Goal: Task Accomplishment & Management: Manage account settings

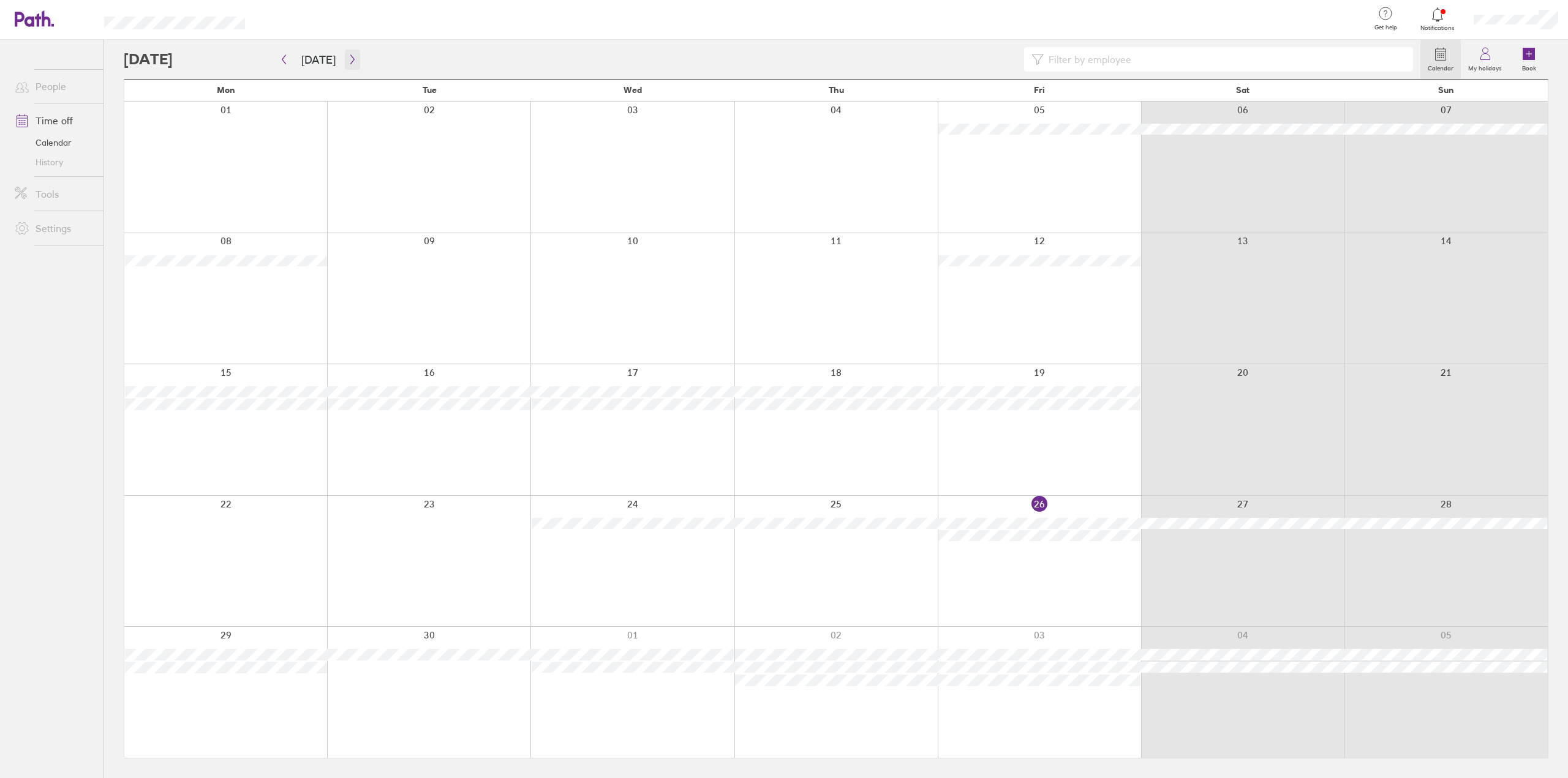
click at [348, 58] on icon "button" at bounding box center [353, 59] width 9 height 10
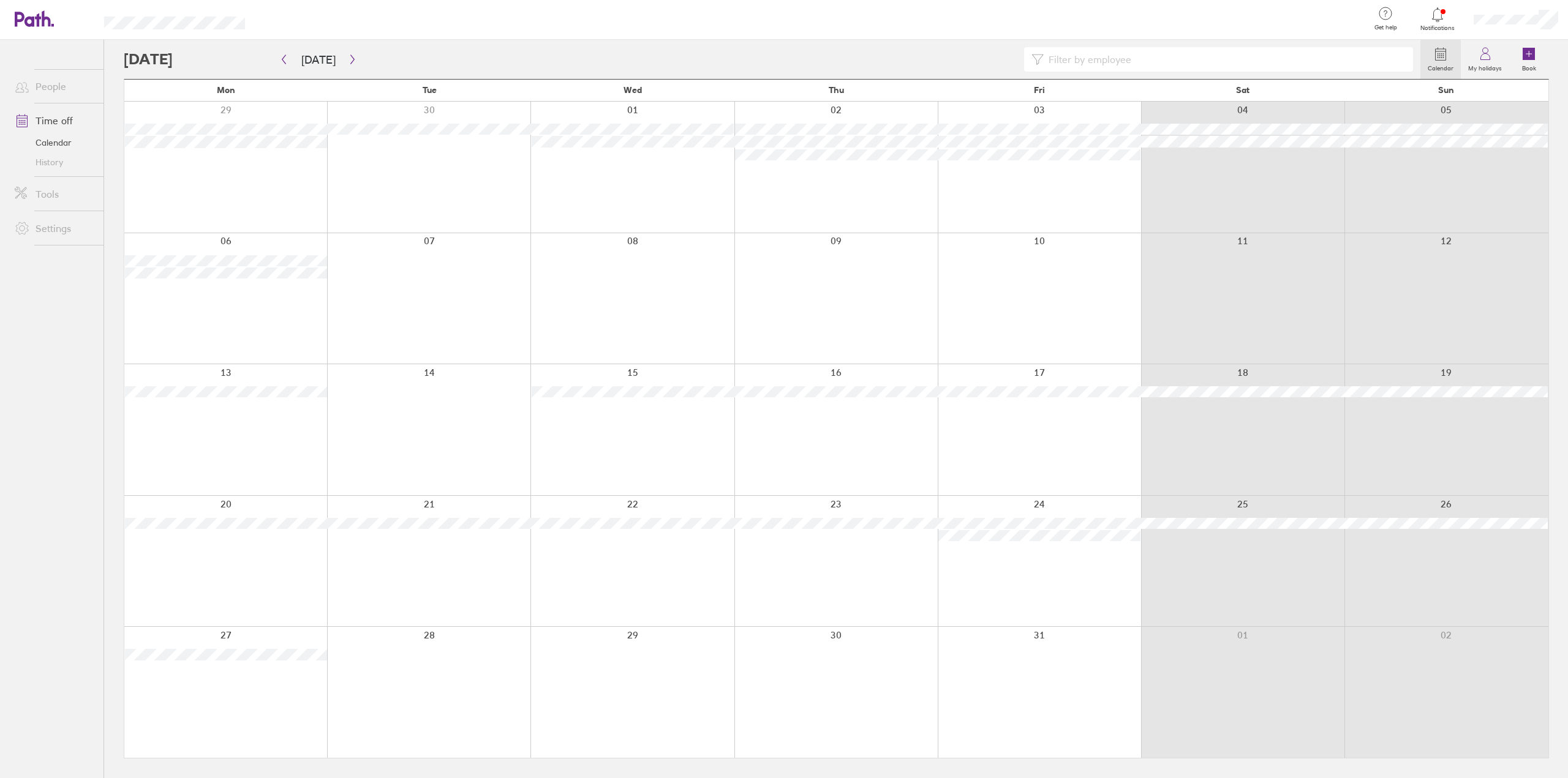
click at [648, 668] on div at bounding box center [632, 692] width 203 height 131
click at [648, 668] on div at bounding box center [836, 692] width 1424 height 131
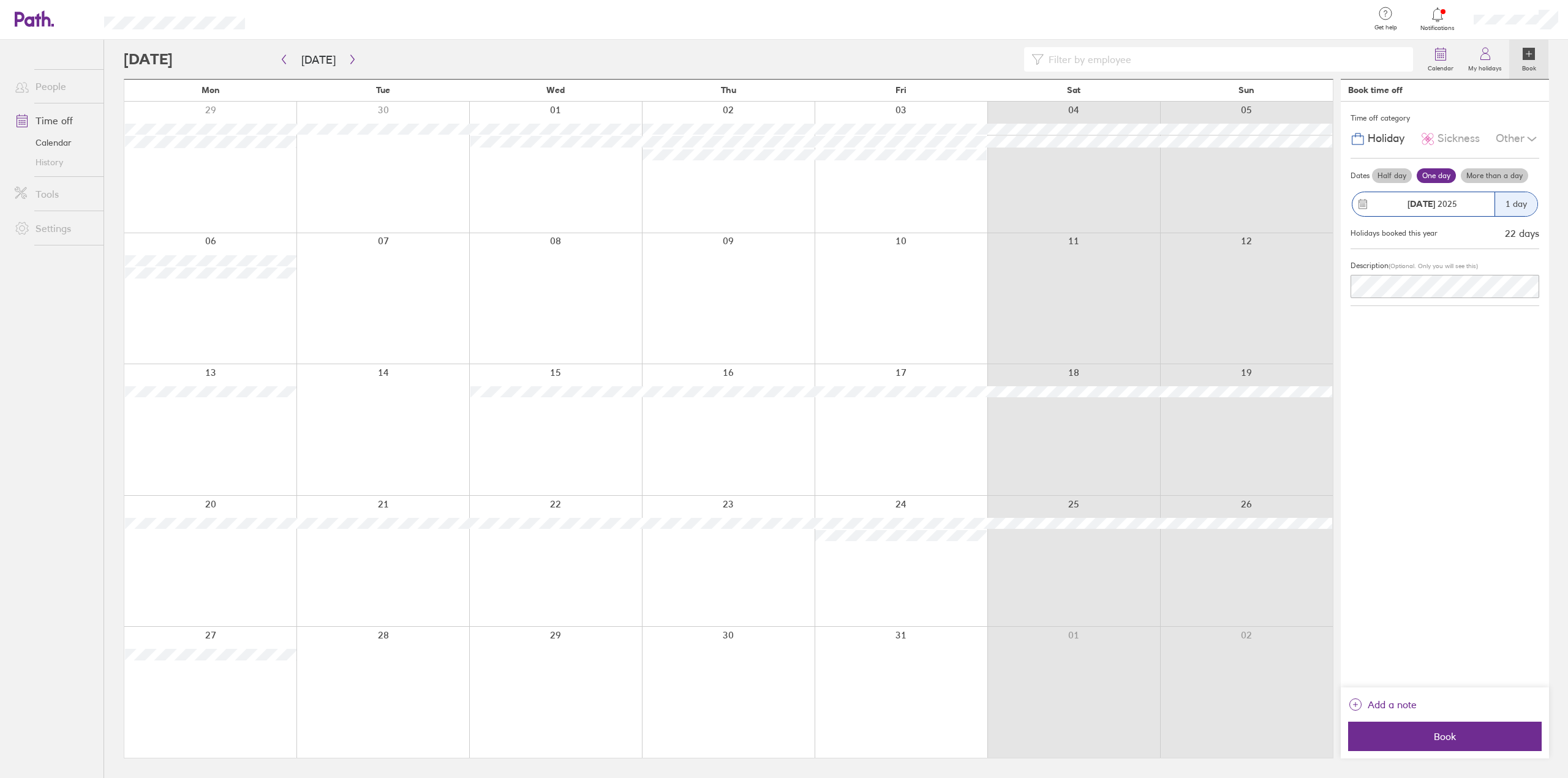
click at [1521, 134] on div "Other" at bounding box center [1518, 139] width 43 height 23
click at [1438, 165] on span "Compassionate" at bounding box center [1408, 167] width 77 height 13
click at [1364, 203] on circle at bounding box center [1365, 204] width 2 height 2
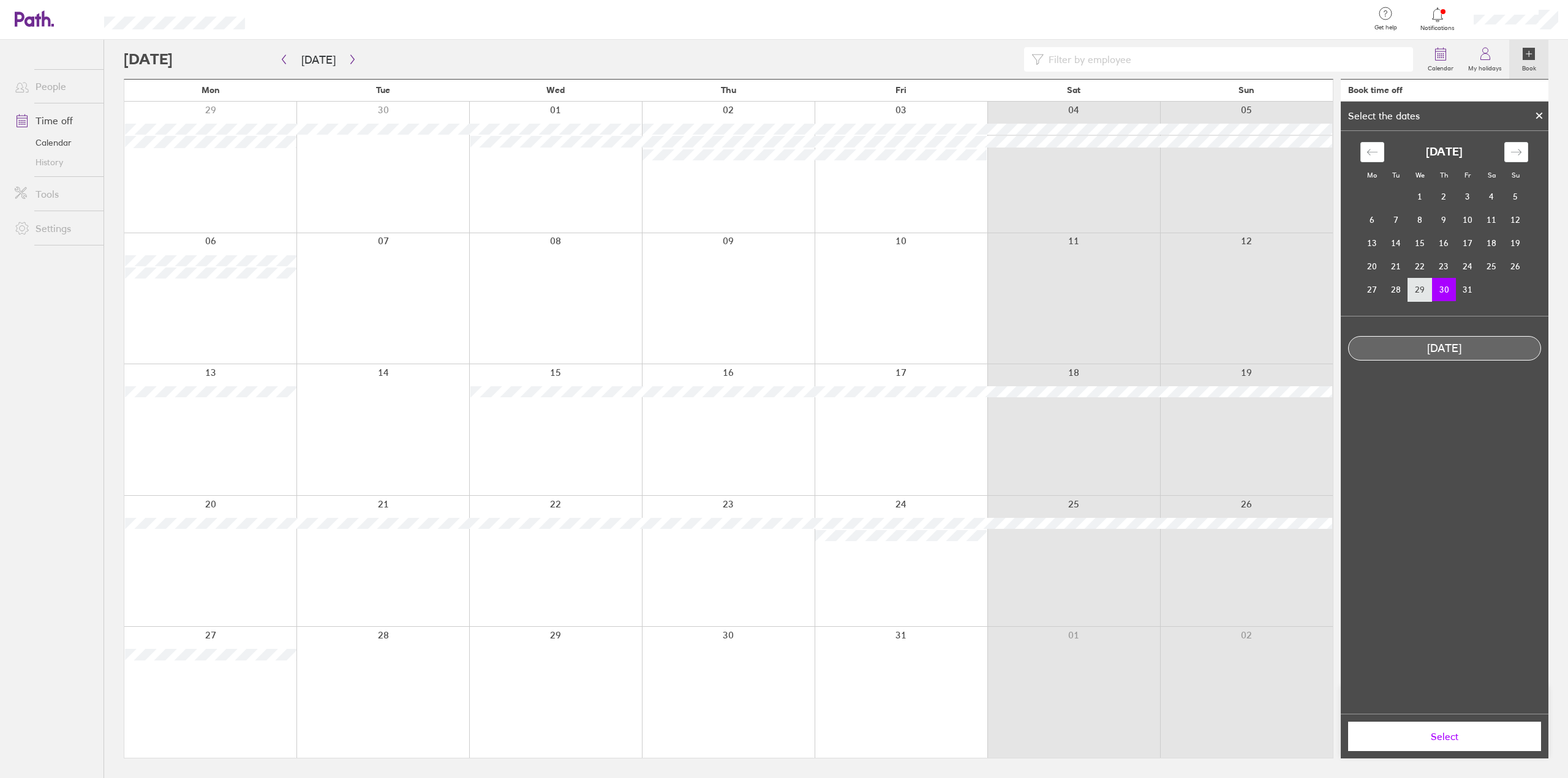
click at [1424, 292] on td "29" at bounding box center [1420, 290] width 24 height 23
click at [1539, 117] on icon at bounding box center [1538, 116] width 5 height 5
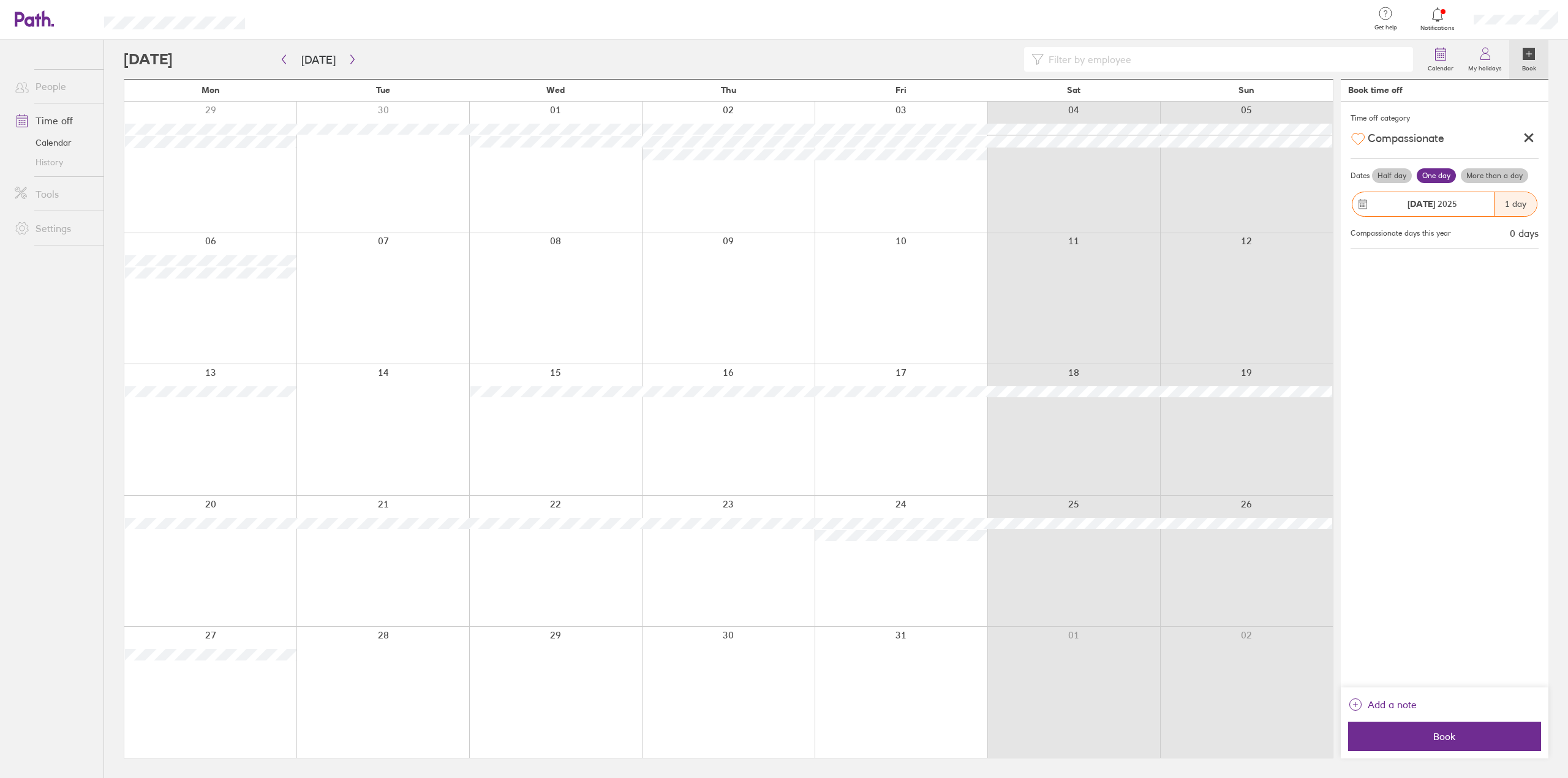
click at [1507, 205] on div "1 day" at bounding box center [1514, 204] width 43 height 24
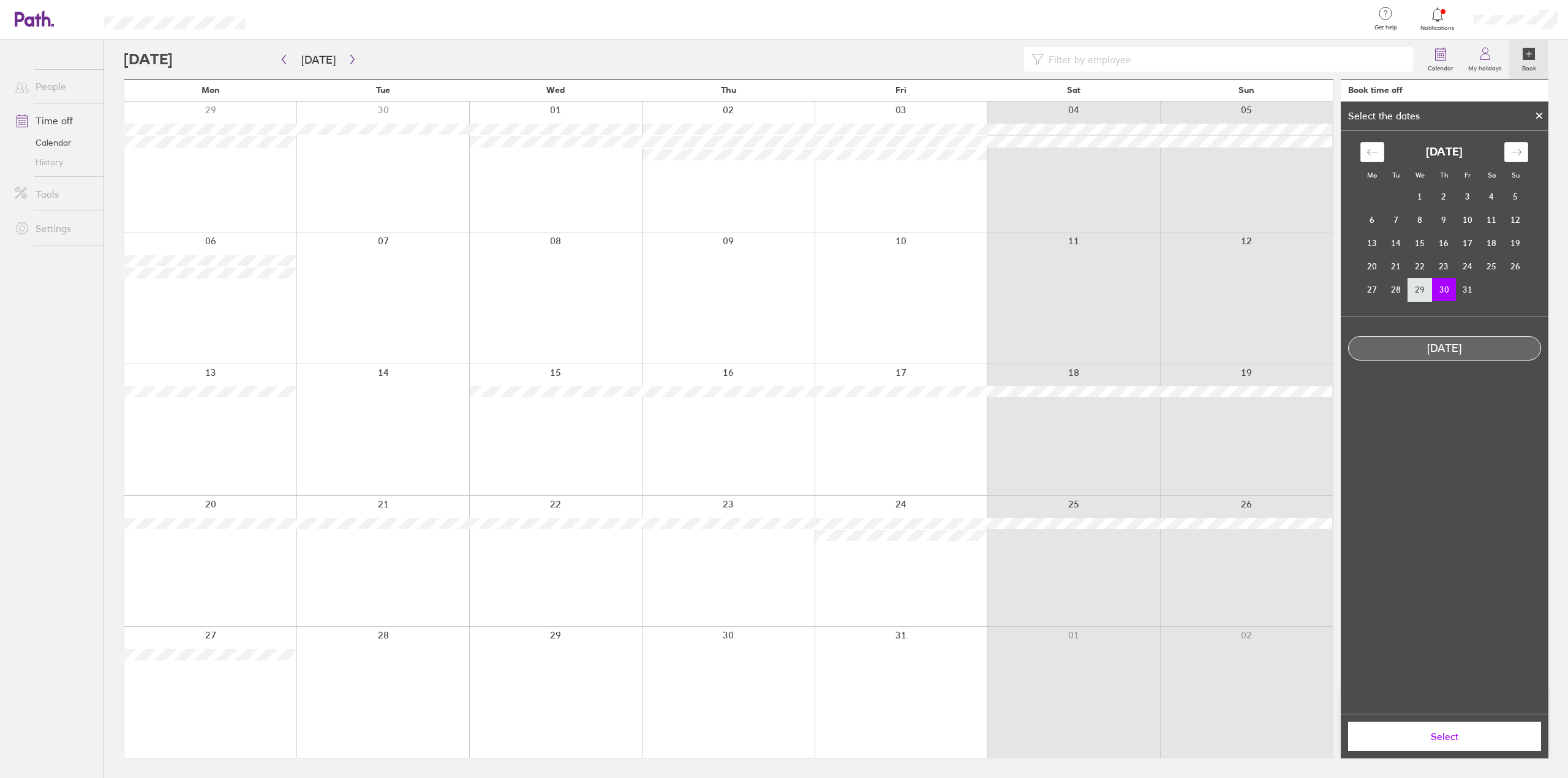
click at [1424, 291] on td "29" at bounding box center [1420, 290] width 24 height 23
click at [1479, 745] on button "Select" at bounding box center [1445, 737] width 193 height 30
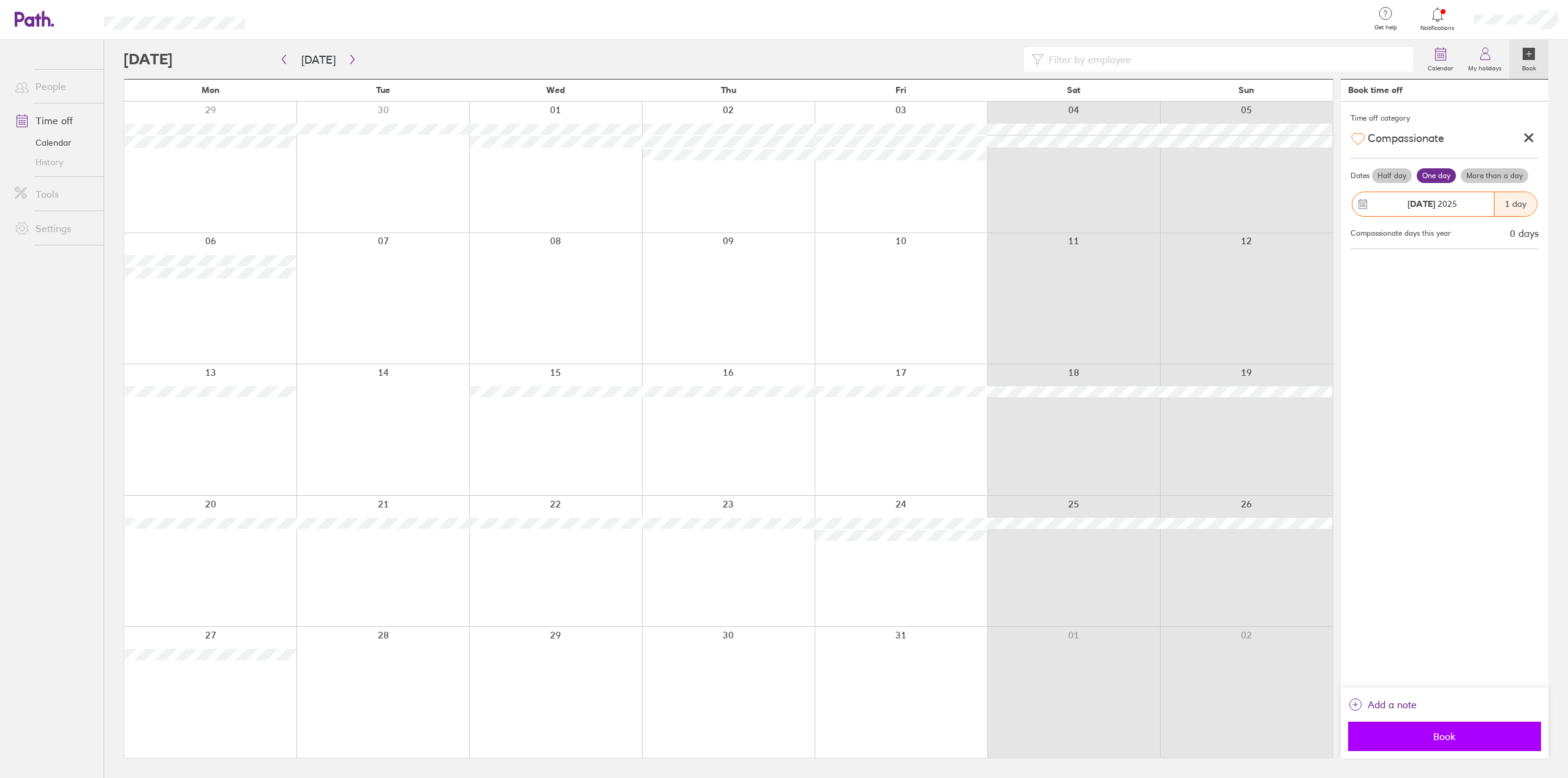
click at [1417, 745] on button "Book" at bounding box center [1445, 737] width 193 height 30
